Goal: Transaction & Acquisition: Book appointment/travel/reservation

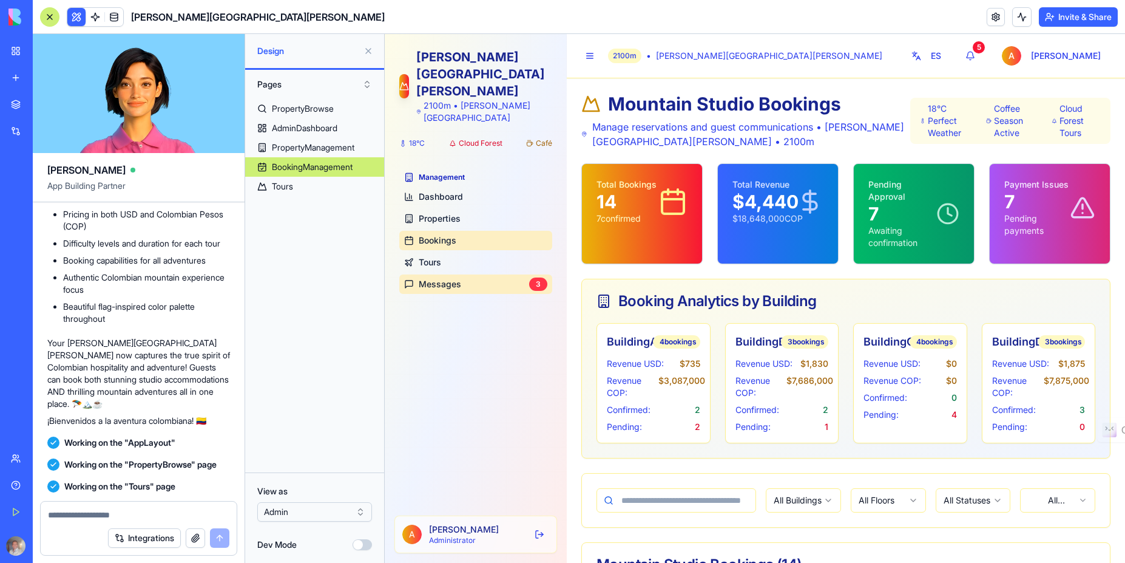
click at [475, 274] on link "Messages 3" at bounding box center [475, 283] width 153 height 19
click at [1025, 53] on div "ES 5 A [PERSON_NAME]" at bounding box center [1007, 56] width 206 height 24
click at [985, 49] on div "5" at bounding box center [979, 47] width 12 height 12
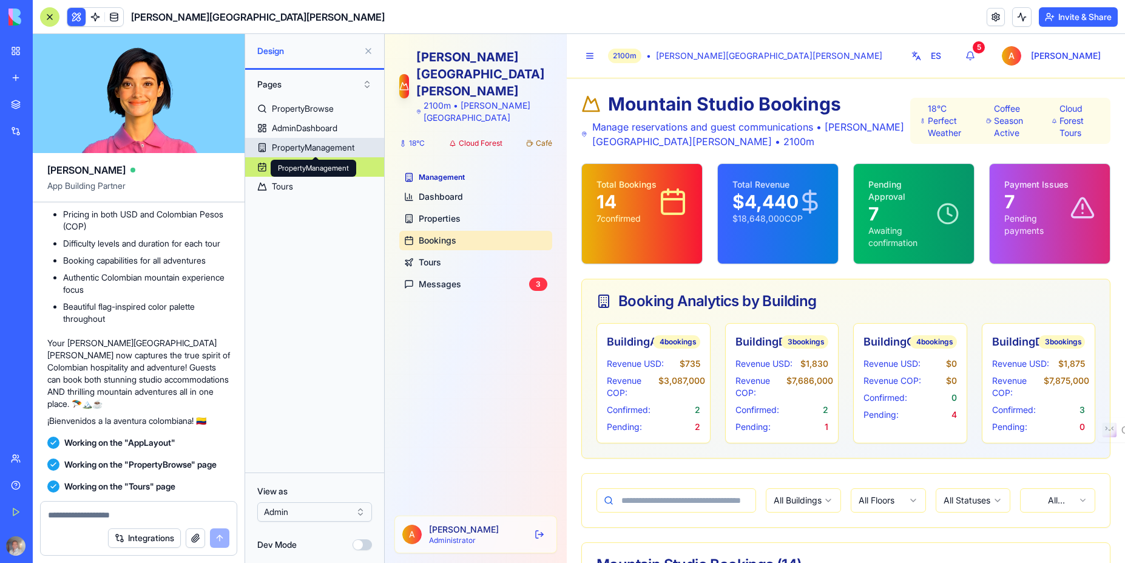
click at [299, 142] on div "PropertyManagement" at bounding box center [313, 147] width 83 height 12
click at [315, 147] on div "PropertyManagement" at bounding box center [313, 147] width 83 height 12
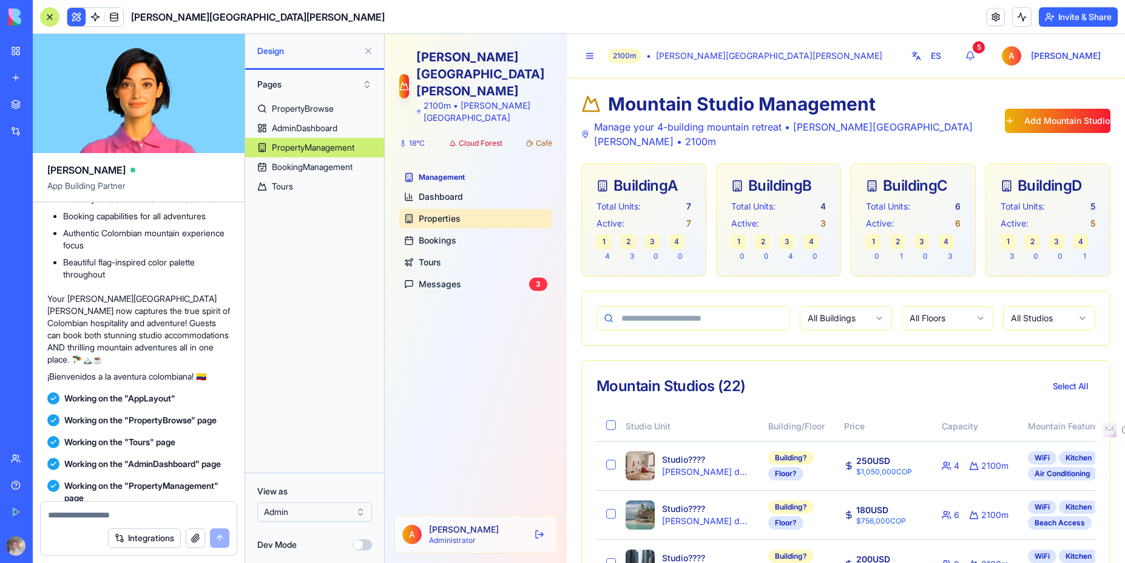
scroll to position [8204, 0]
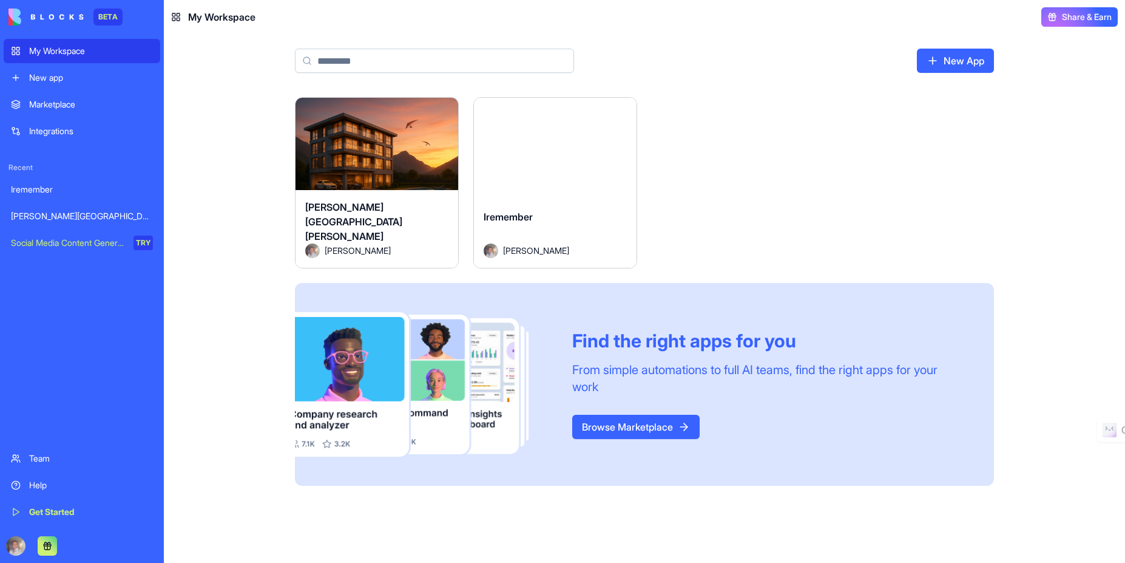
click at [382, 189] on div "Launch" at bounding box center [377, 149] width 163 height 102
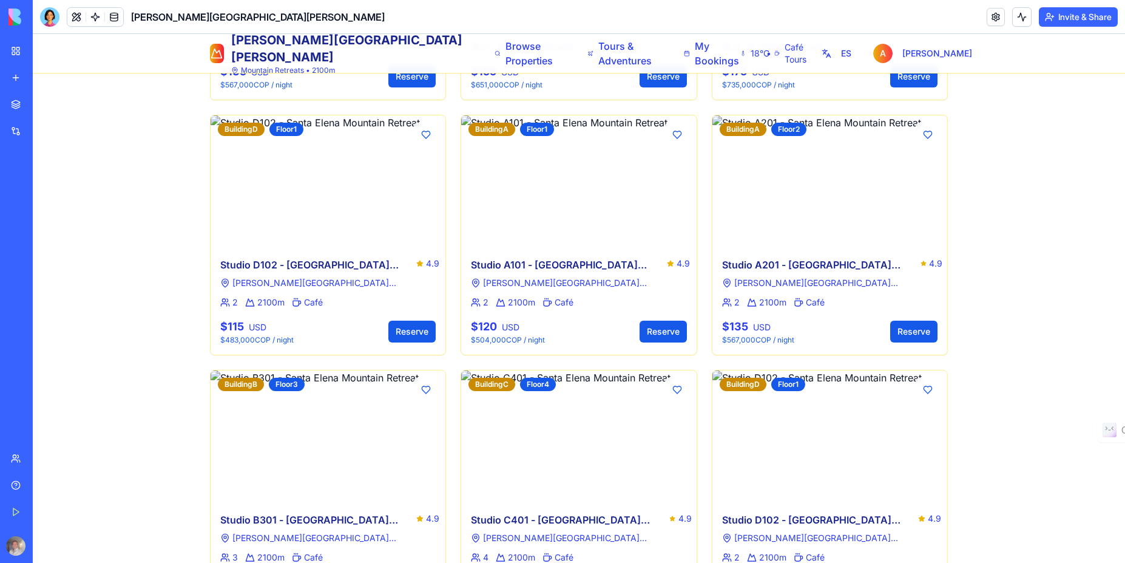
scroll to position [1686, 0]
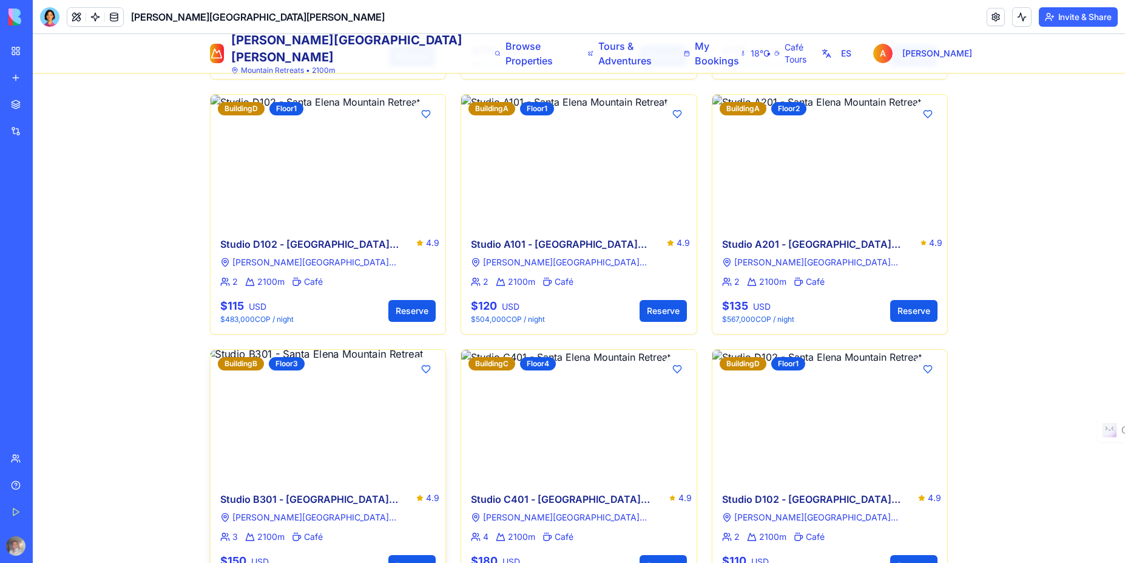
click at [342, 388] on img at bounding box center [327, 415] width 247 height 139
click at [403, 555] on button "Reserve" at bounding box center [411, 566] width 47 height 22
